Goal: Information Seeking & Learning: Learn about a topic

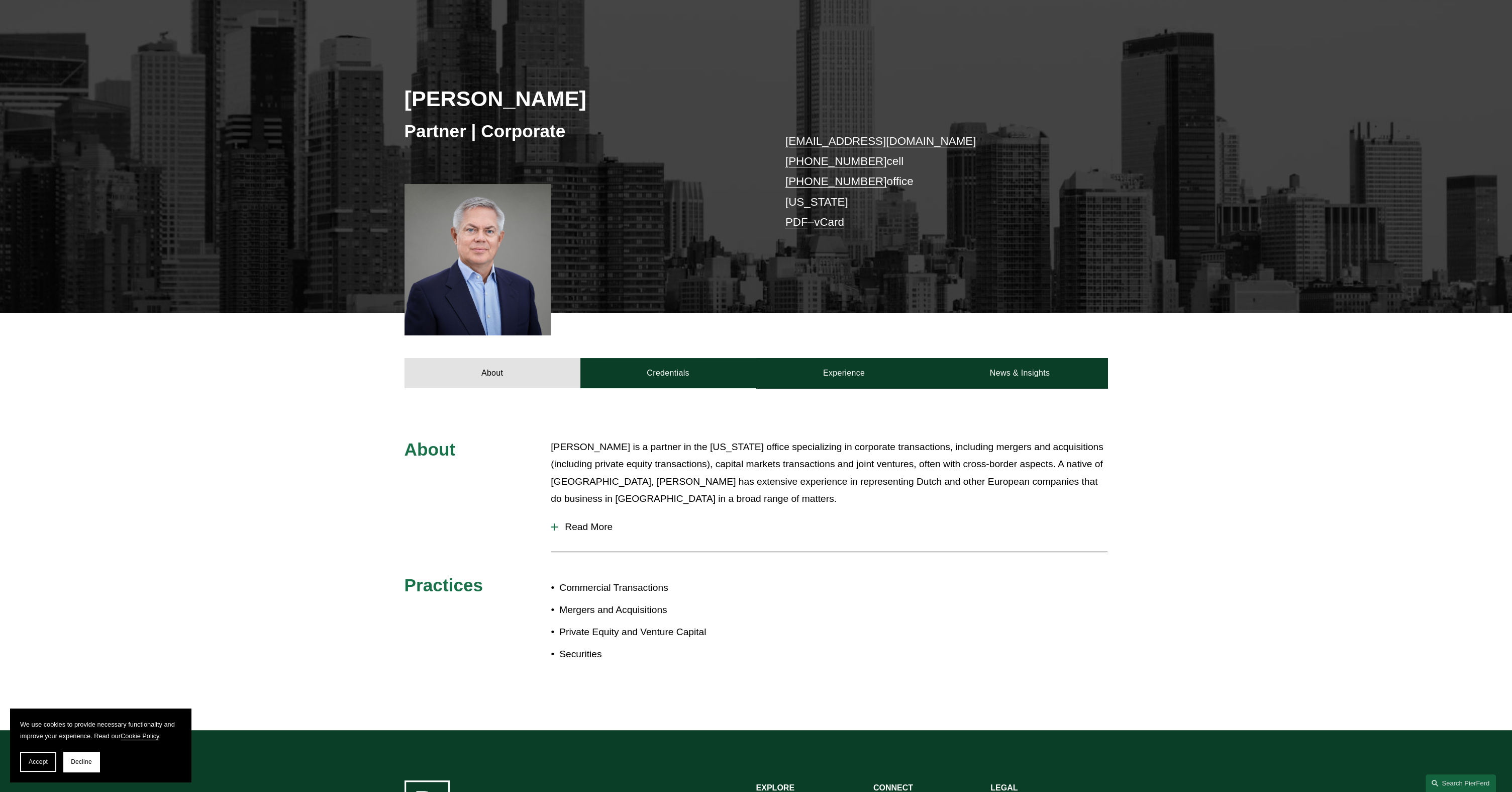
scroll to position [201, 0]
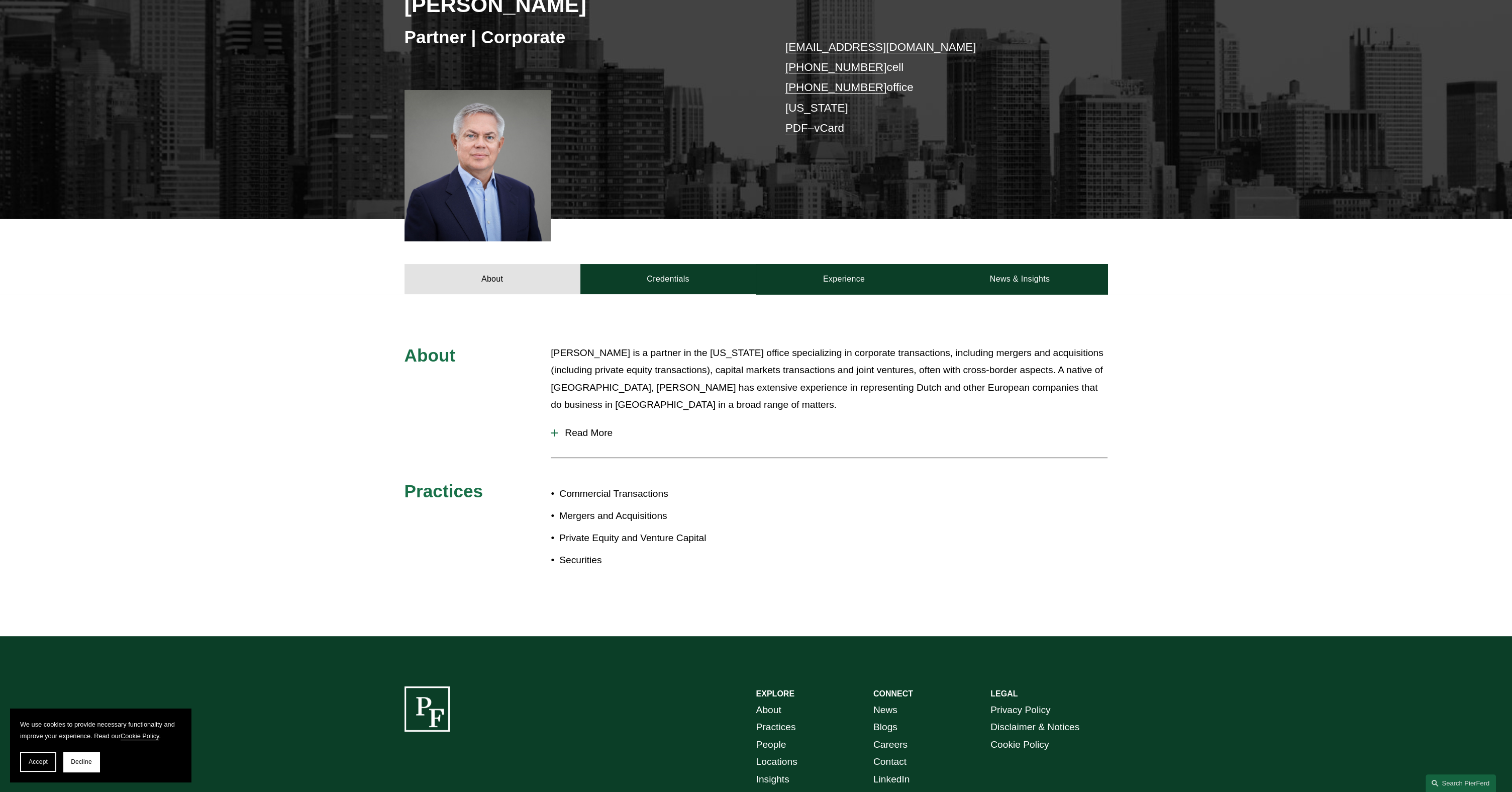
click at [579, 432] on span "Read More" at bounding box center [832, 433] width 550 height 11
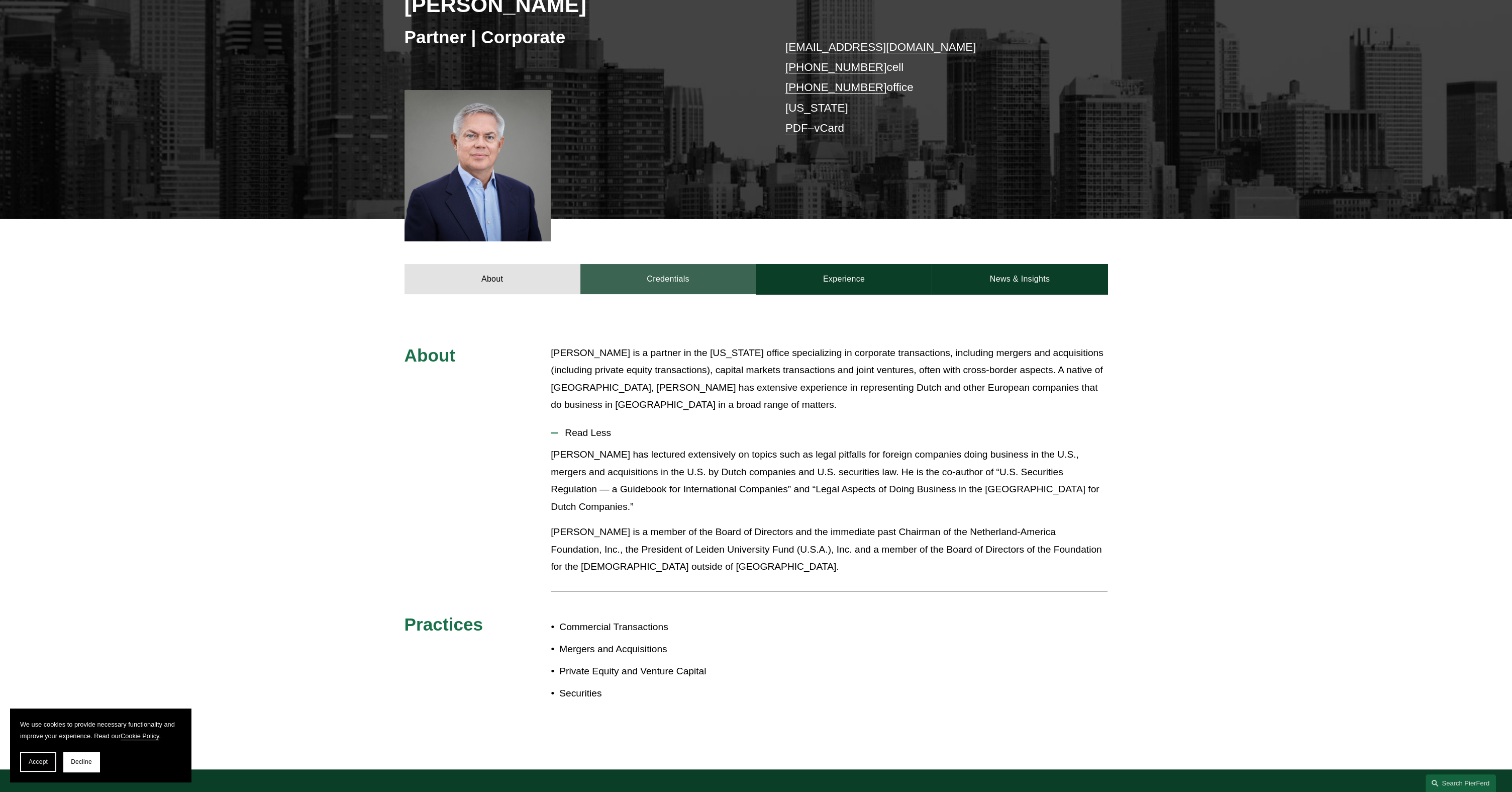
click at [710, 289] on link "Credentials" at bounding box center [668, 279] width 176 height 30
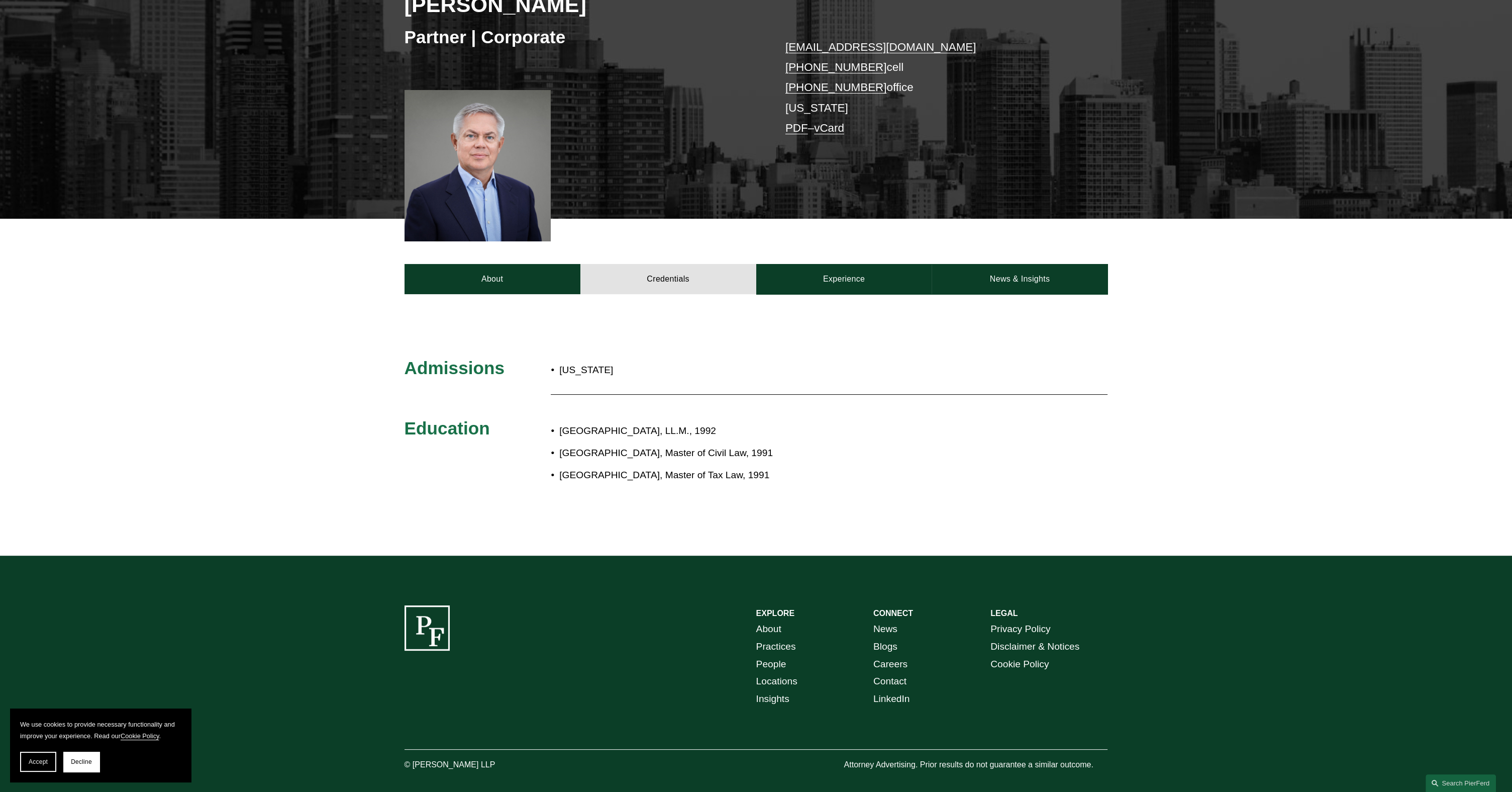
click at [811, 298] on div at bounding box center [756, 425] width 1512 height 262
click at [831, 275] on link "Experience" at bounding box center [844, 279] width 176 height 30
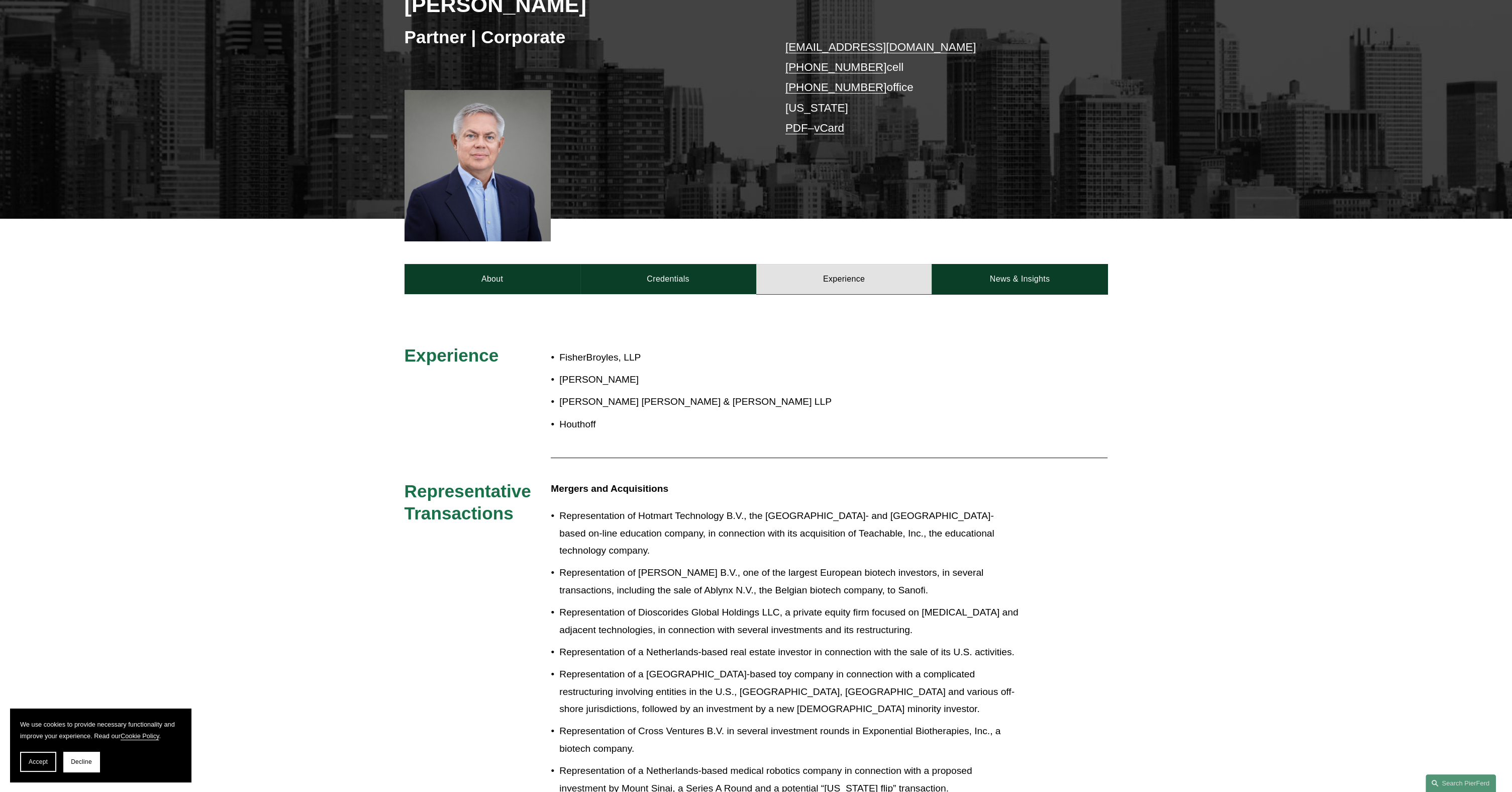
scroll to position [251, 0]
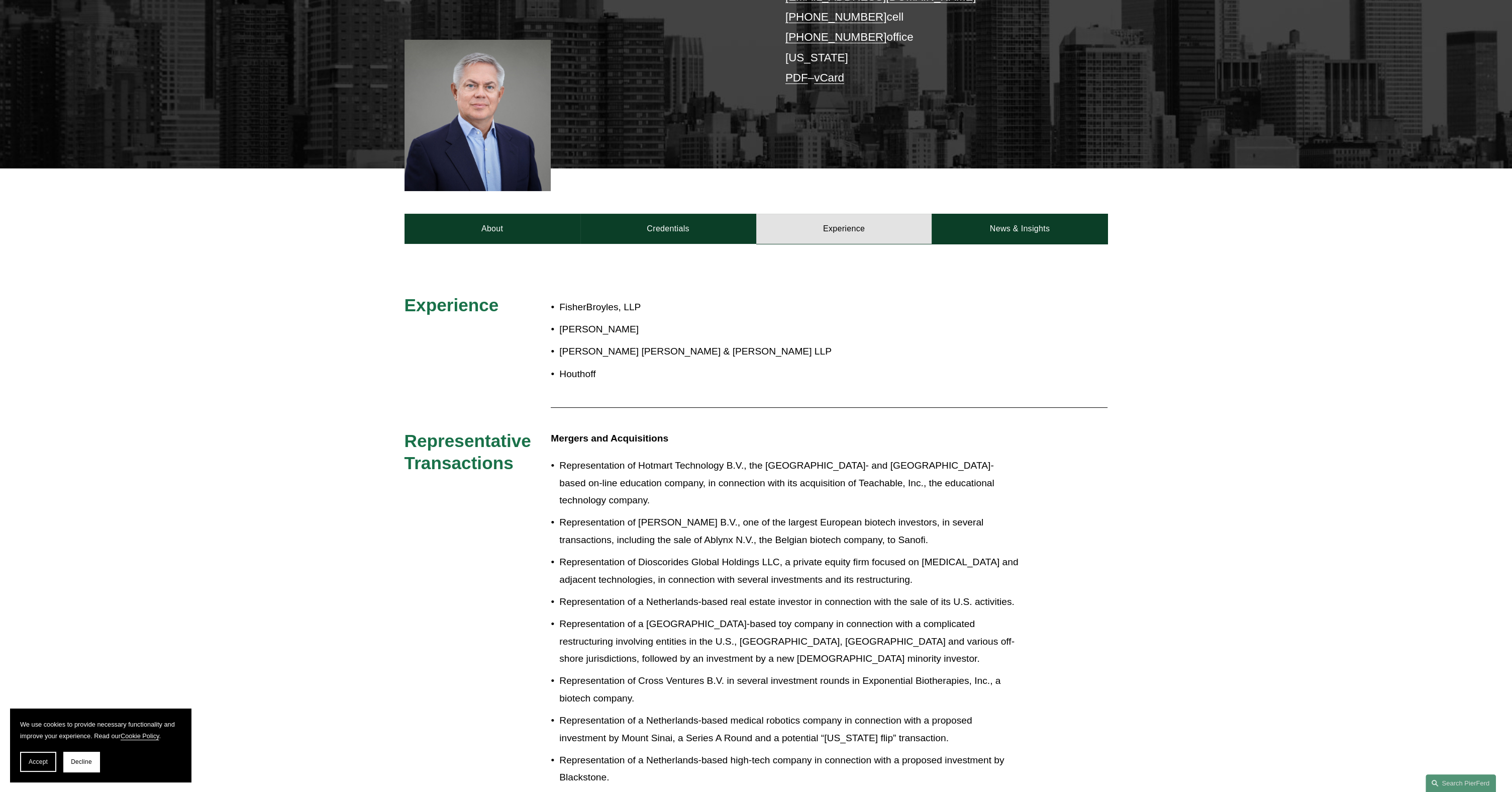
click at [1003, 212] on div "About Credentials Experience News & Insights" at bounding box center [756, 206] width 1512 height 75
click at [1002, 218] on link "News & Insights" at bounding box center [1020, 228] width 176 height 30
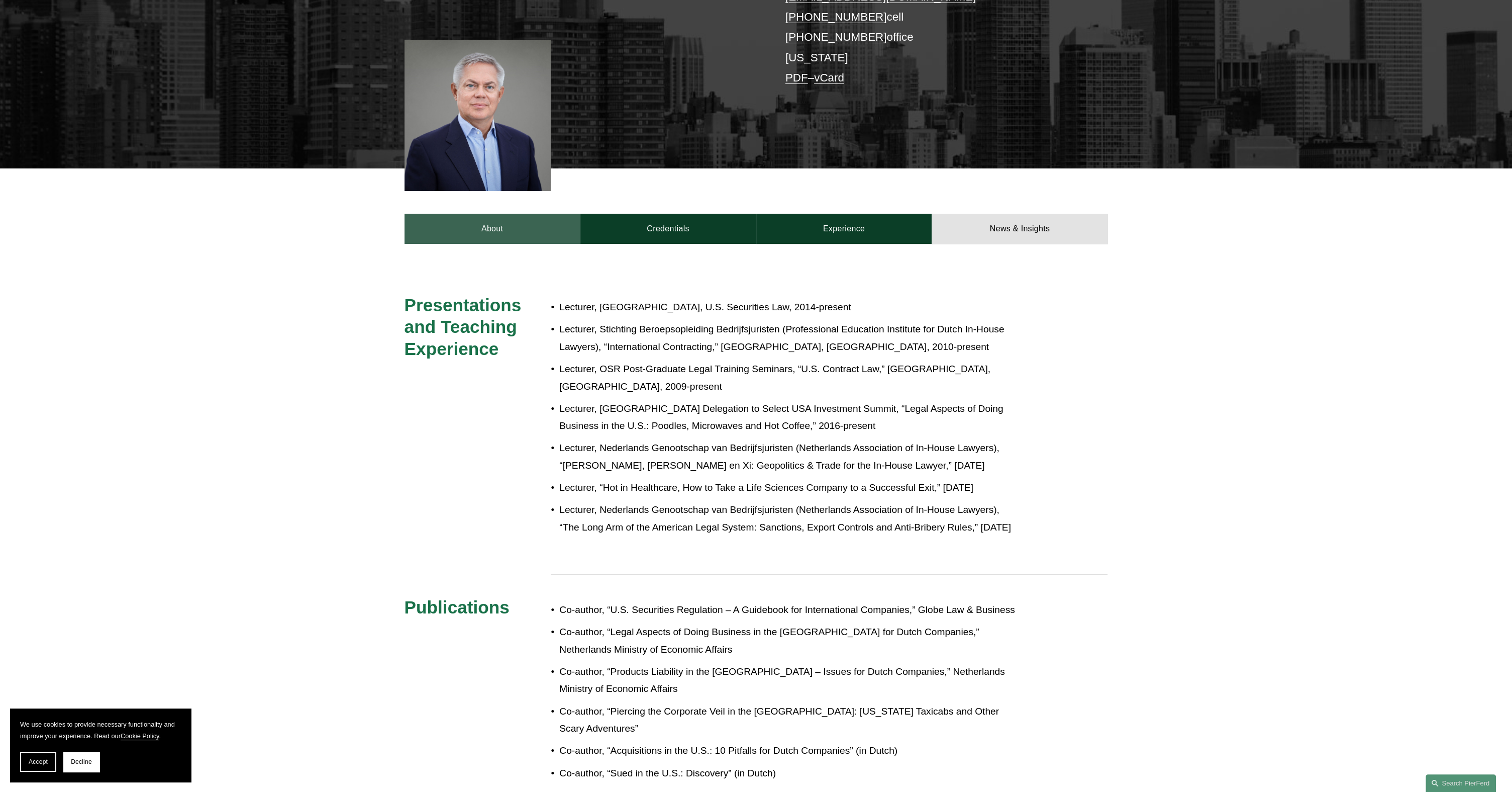
click at [458, 236] on link "About" at bounding box center [492, 228] width 176 height 30
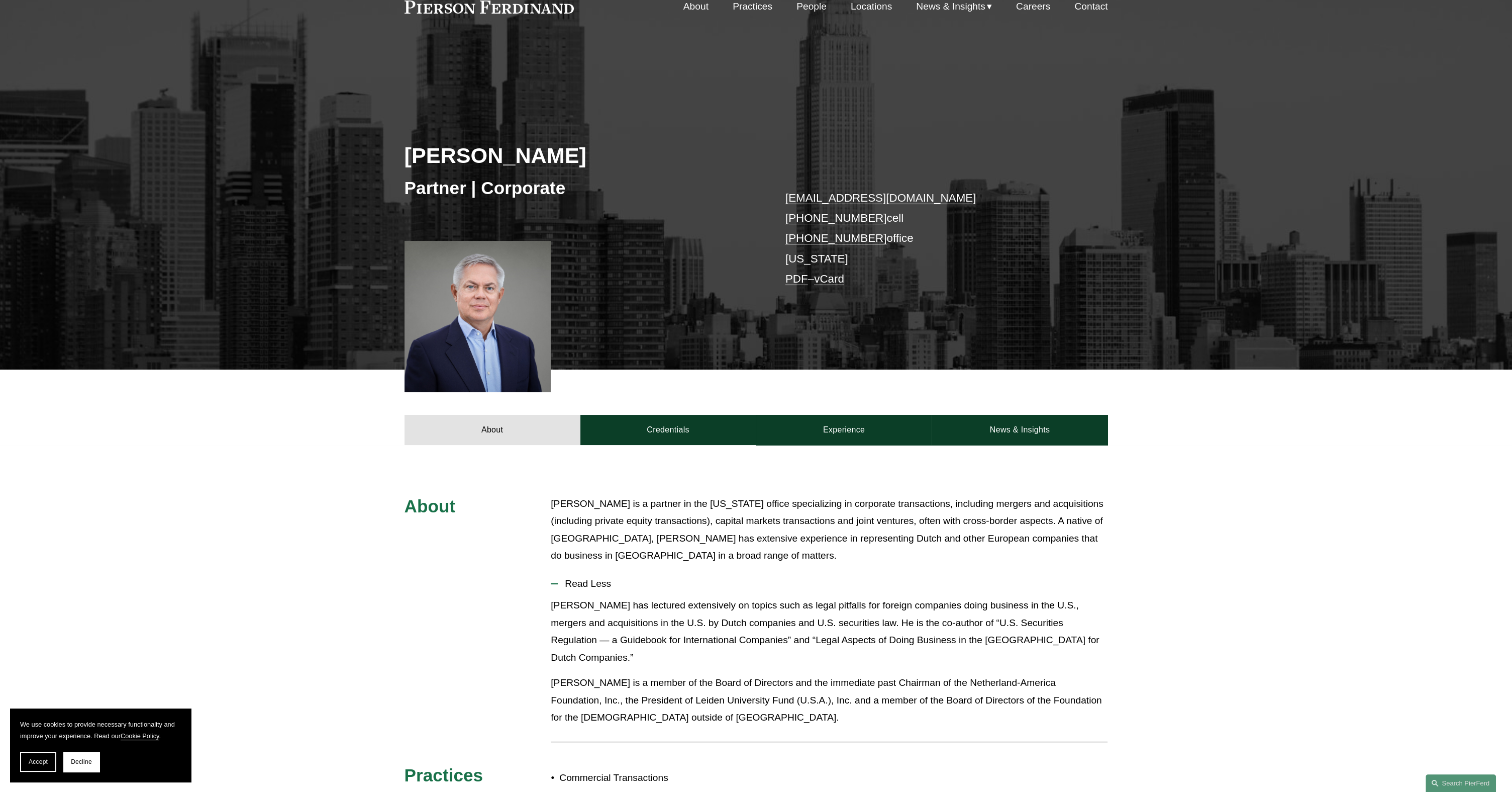
scroll to position [0, 0]
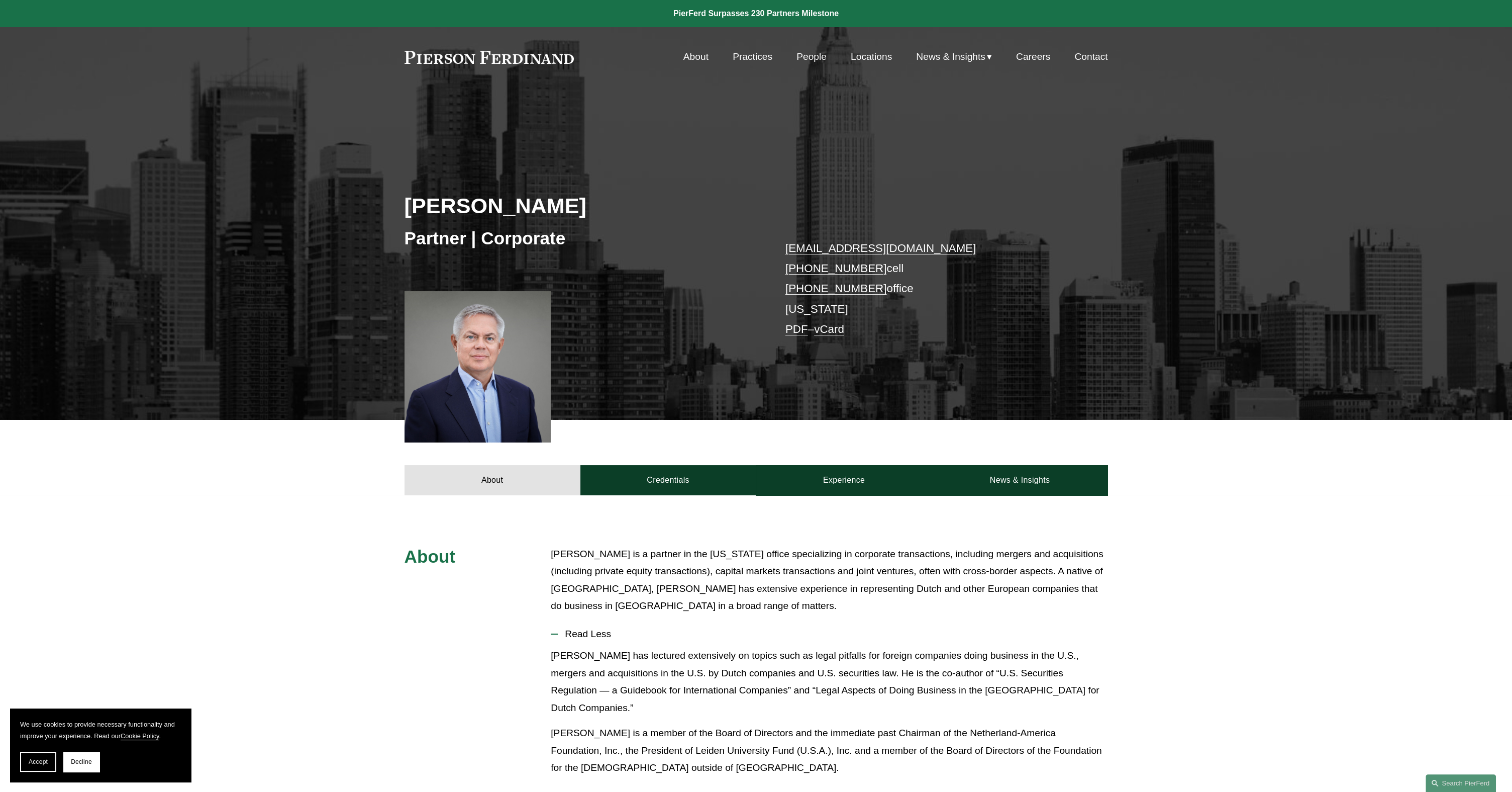
click at [260, 498] on div "About [PERSON_NAME] is a partner in the [US_STATE] office specializing in corpo…" at bounding box center [756, 732] width 1512 height 475
